Goal: Transaction & Acquisition: Purchase product/service

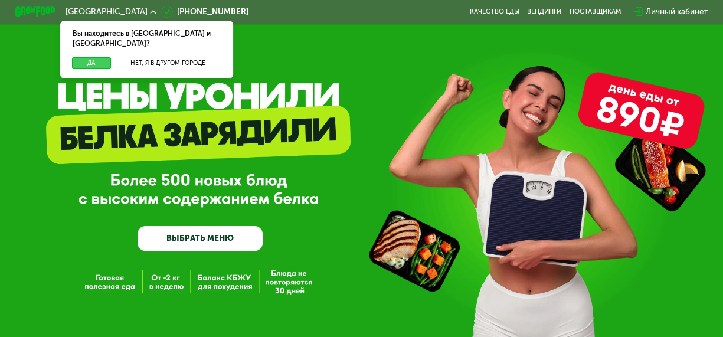
click at [80, 57] on button "Да" at bounding box center [91, 63] width 39 height 12
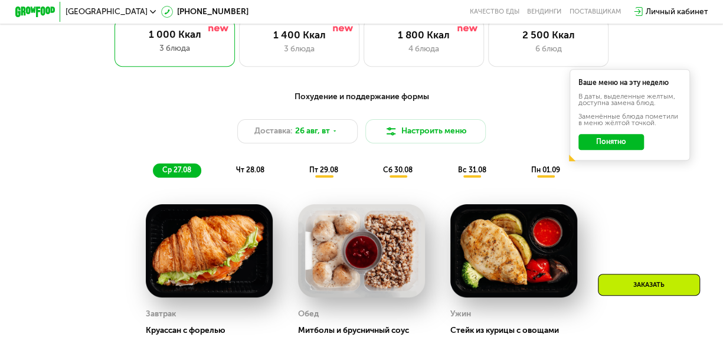
scroll to position [413, 0]
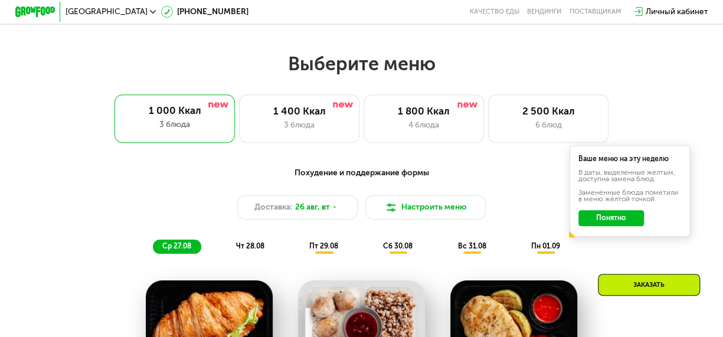
click at [614, 226] on button "Понятно" at bounding box center [611, 218] width 66 height 16
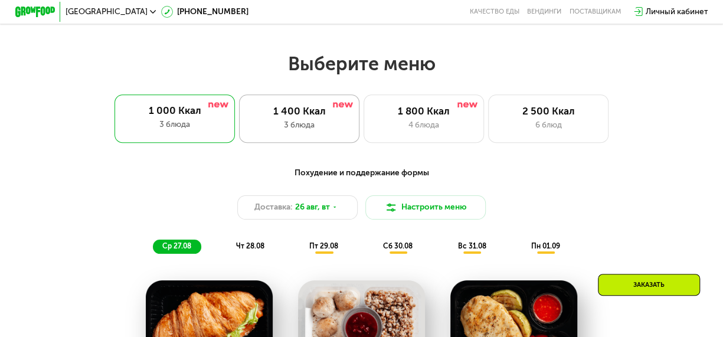
click at [278, 127] on div "3 блюда" at bounding box center [299, 125] width 99 height 12
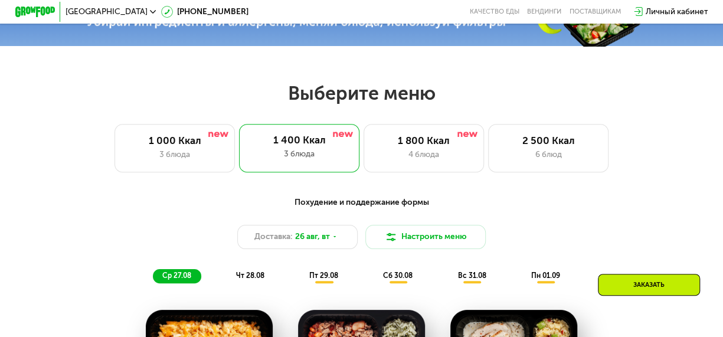
scroll to position [342, 0]
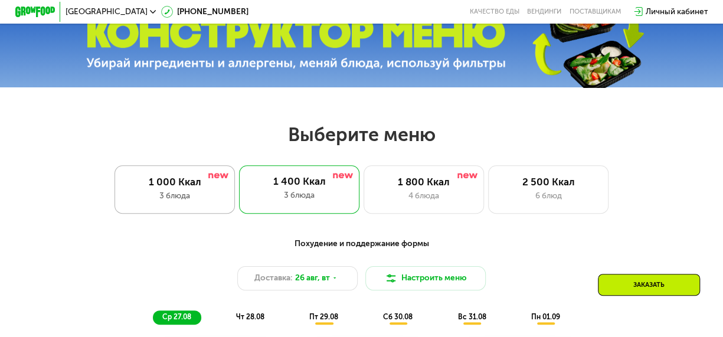
click at [239, 175] on div "1 000 Ккал 3 блюда" at bounding box center [299, 189] width 120 height 48
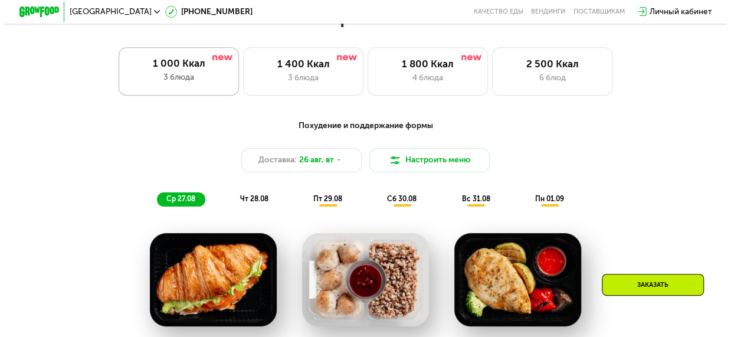
scroll to position [519, 0]
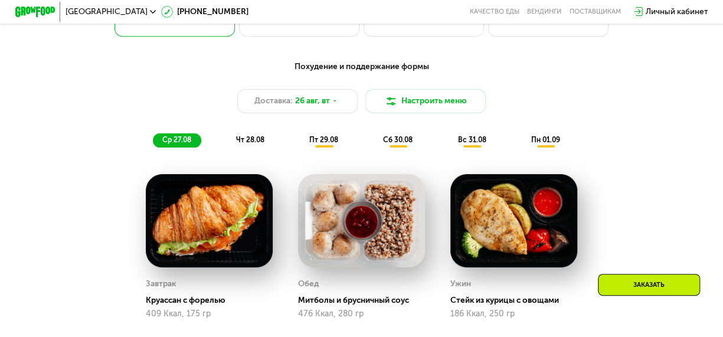
click at [256, 144] on span "чт 28.08" at bounding box center [250, 140] width 28 height 8
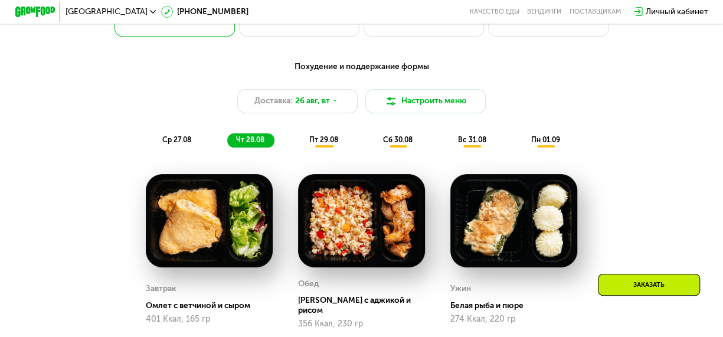
click at [294, 148] on div "ср 27.08 чт 28.08 пт 29.08 сб 30.08 вс 31.08 пн 01.09" at bounding box center [361, 140] width 417 height 14
click at [447, 103] on button "Настроить меню" at bounding box center [425, 101] width 120 height 24
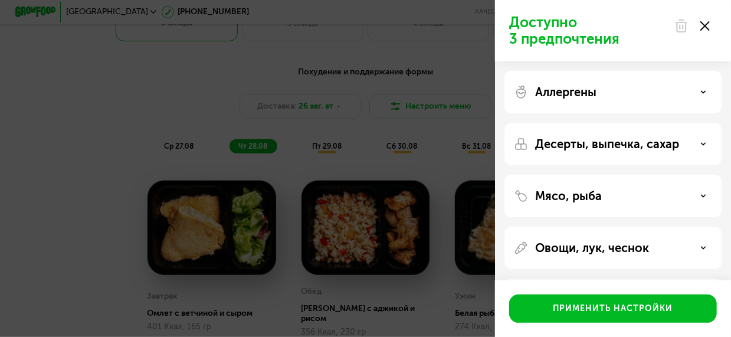
click at [593, 98] on p "Аллергены" at bounding box center [565, 92] width 61 height 14
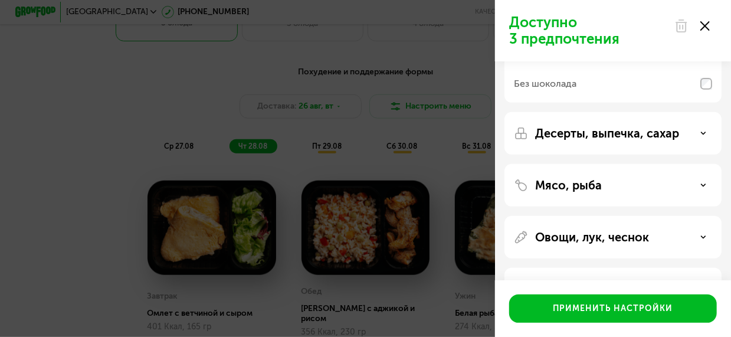
scroll to position [232, 0]
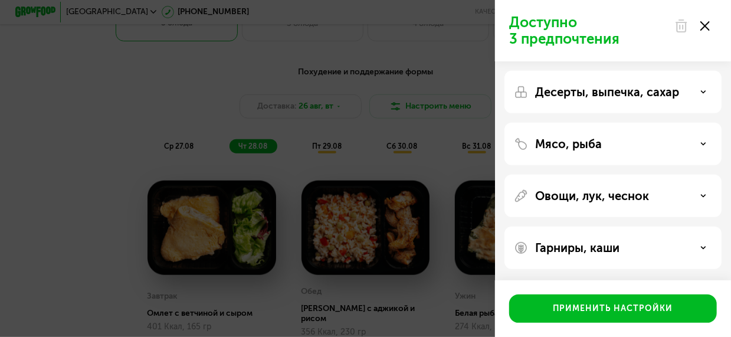
click at [580, 246] on p "Гарниры, каши" at bounding box center [577, 248] width 84 height 14
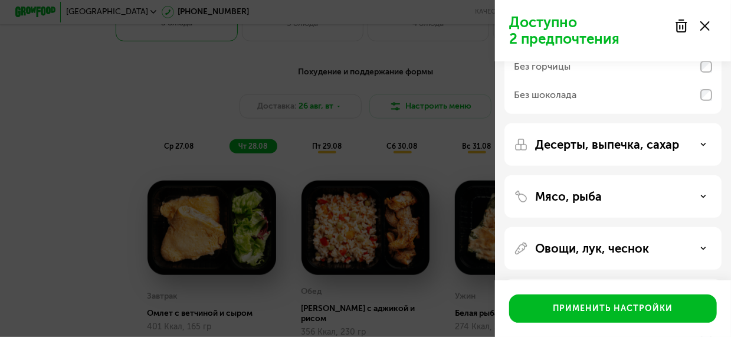
scroll to position [207, 0]
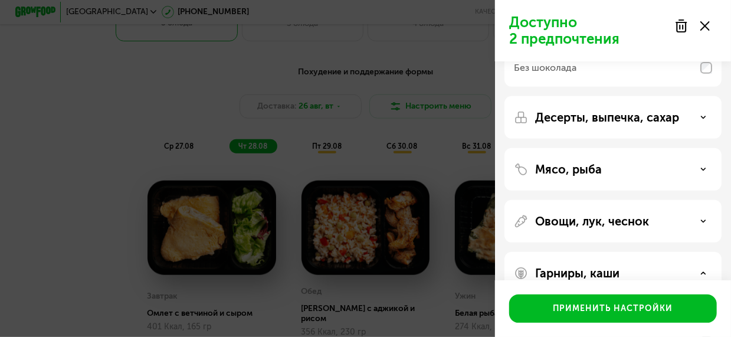
click at [604, 226] on p "Овощи, лук, чеснок" at bounding box center [592, 221] width 114 height 14
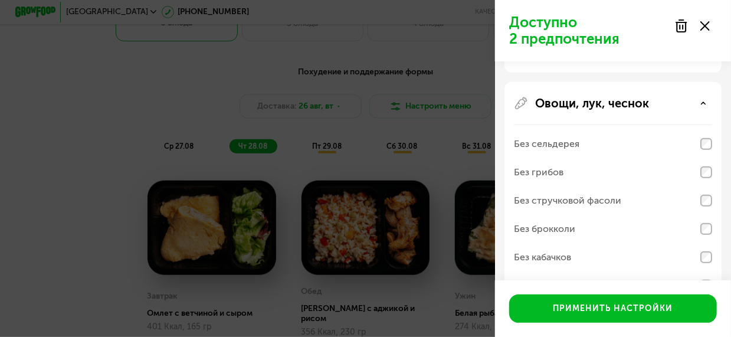
scroll to position [266, 0]
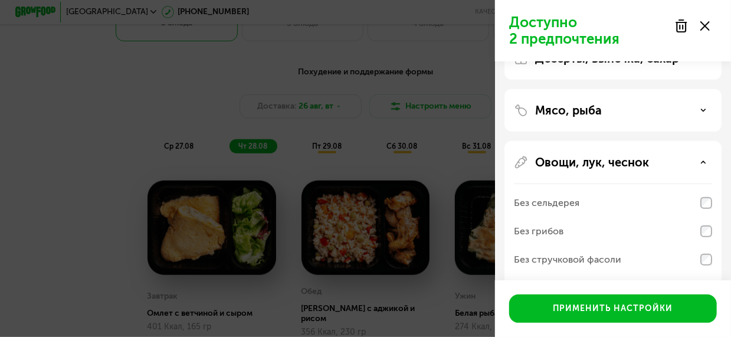
click at [624, 166] on p "Овощи, лук, чеснок" at bounding box center [592, 162] width 114 height 14
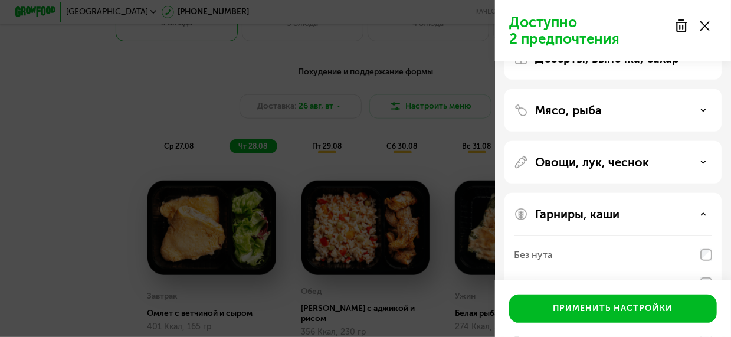
click at [634, 104] on div "Мясо, рыба" at bounding box center [613, 110] width 198 height 14
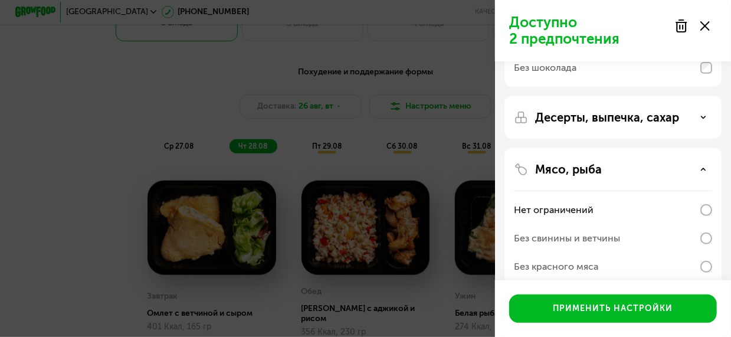
scroll to position [207, 0]
click at [608, 120] on p "Десерты, выпечка, сахар" at bounding box center [607, 117] width 144 height 14
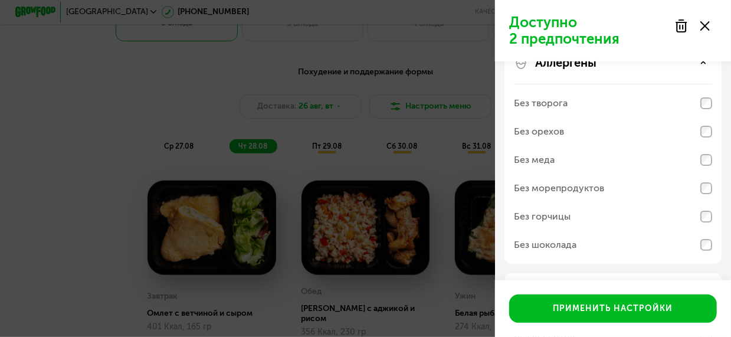
scroll to position [0, 0]
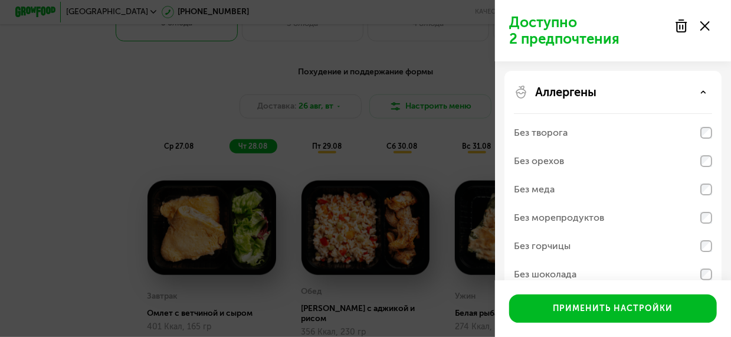
click at [645, 88] on div "Аллергены" at bounding box center [613, 92] width 198 height 14
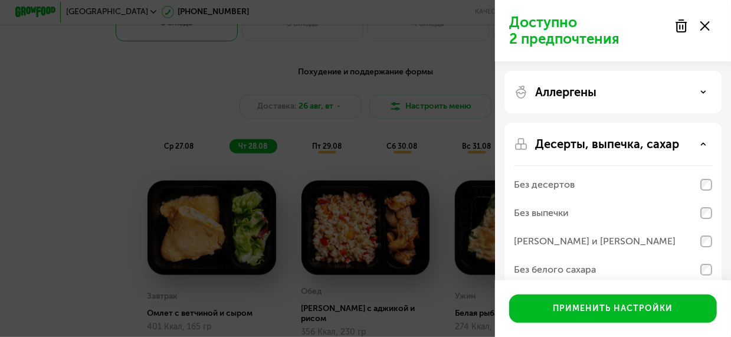
click at [614, 147] on p "Десерты, выпечка, сахар" at bounding box center [607, 144] width 144 height 14
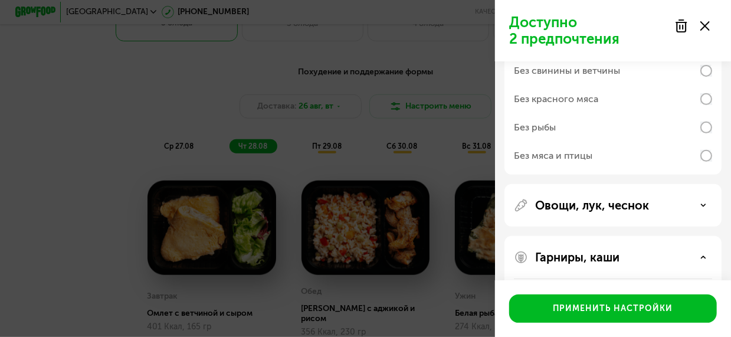
scroll to position [177, 0]
